Goal: Register for event/course

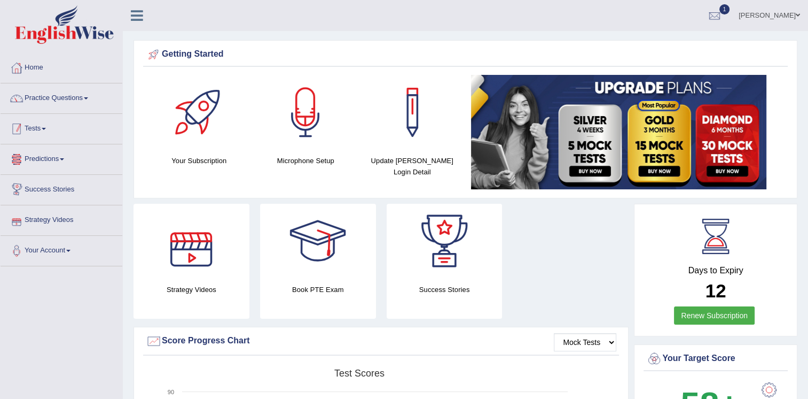
click at [33, 125] on link "Tests" at bounding box center [62, 127] width 122 height 27
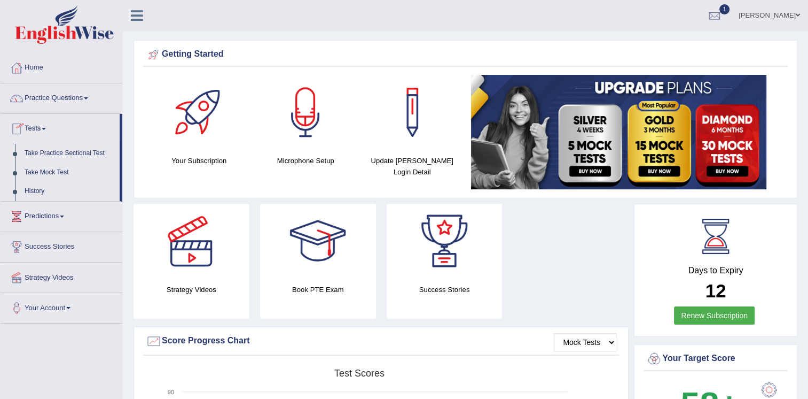
click at [46, 173] on link "Take Mock Test" at bounding box center [70, 172] width 100 height 19
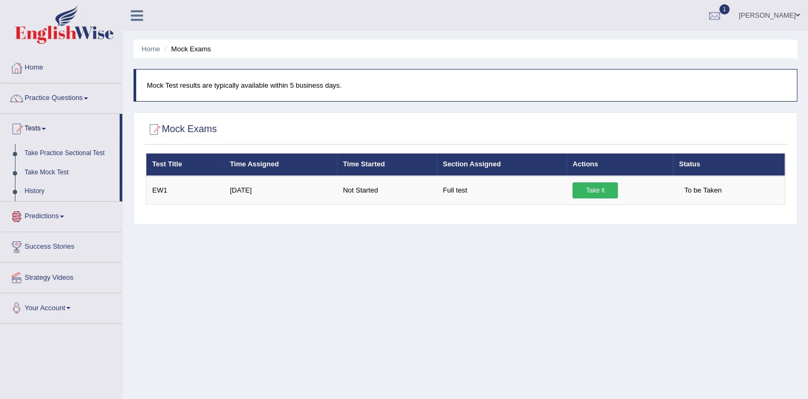
click at [589, 257] on div "Home Mock Exams Mock Test results are typically available within 5 business day…" at bounding box center [465, 267] width 685 height 534
drag, startPoint x: 332, startPoint y: 225, endPoint x: 364, endPoint y: 233, distance: 33.0
click at [332, 225] on div "Home Mock Exams Mock Test results are typically available within 5 business day…" at bounding box center [465, 267] width 685 height 534
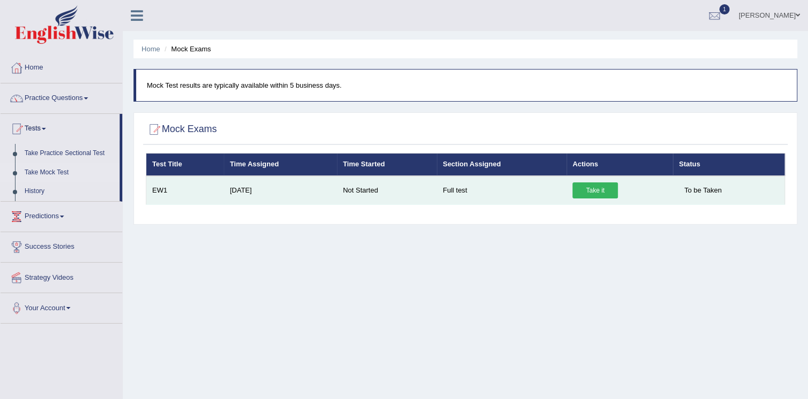
click at [597, 188] on link "Take it" at bounding box center [595, 190] width 45 height 16
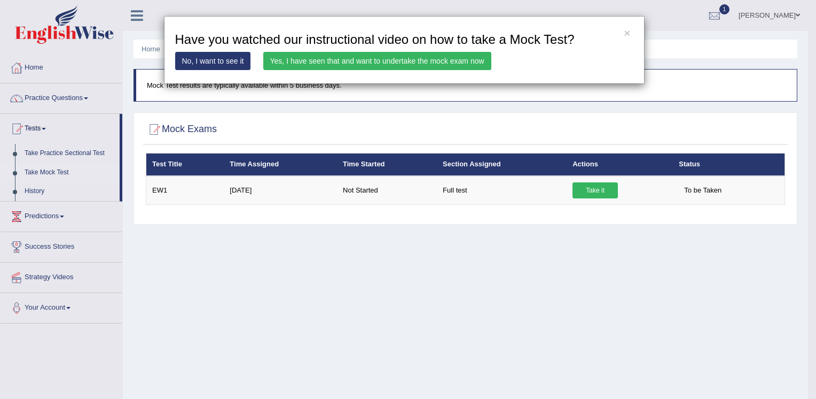
click at [296, 59] on link "Yes, I have seen that and want to undertake the mock exam now" at bounding box center [377, 61] width 228 height 18
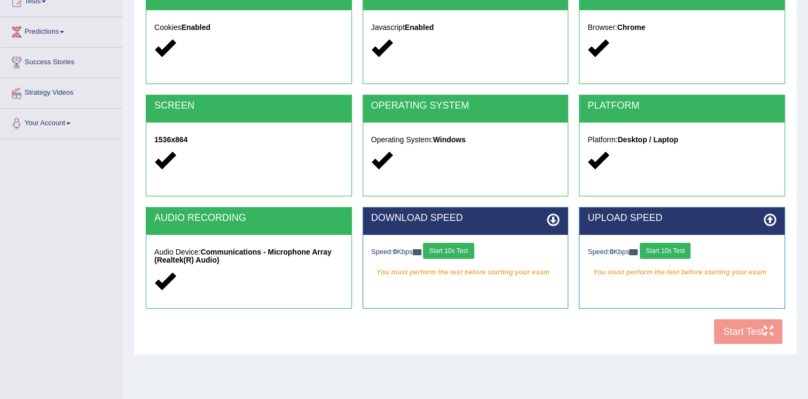
scroll to position [162, 0]
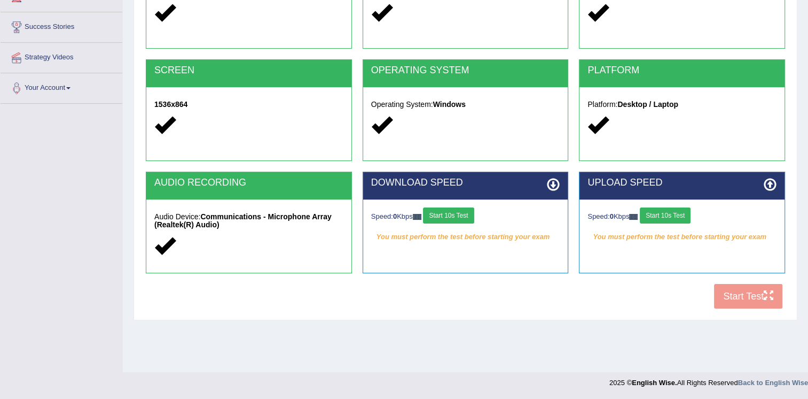
click at [449, 217] on button "Start 10s Test" at bounding box center [448, 215] width 51 height 16
click at [664, 218] on button "Start 10s Test" at bounding box center [665, 215] width 51 height 16
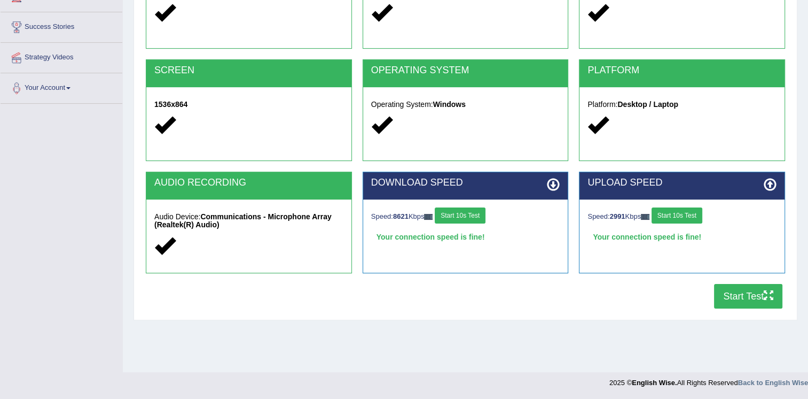
click at [726, 296] on button "Start Test" at bounding box center [748, 296] width 68 height 25
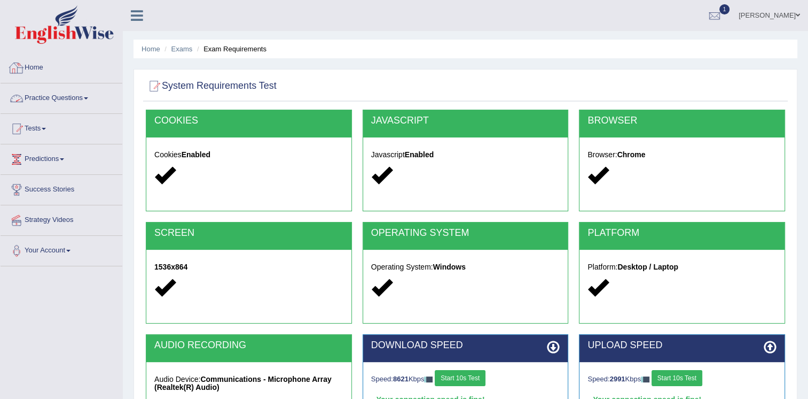
scroll to position [160, 0]
